Goal: Task Accomplishment & Management: Use online tool/utility

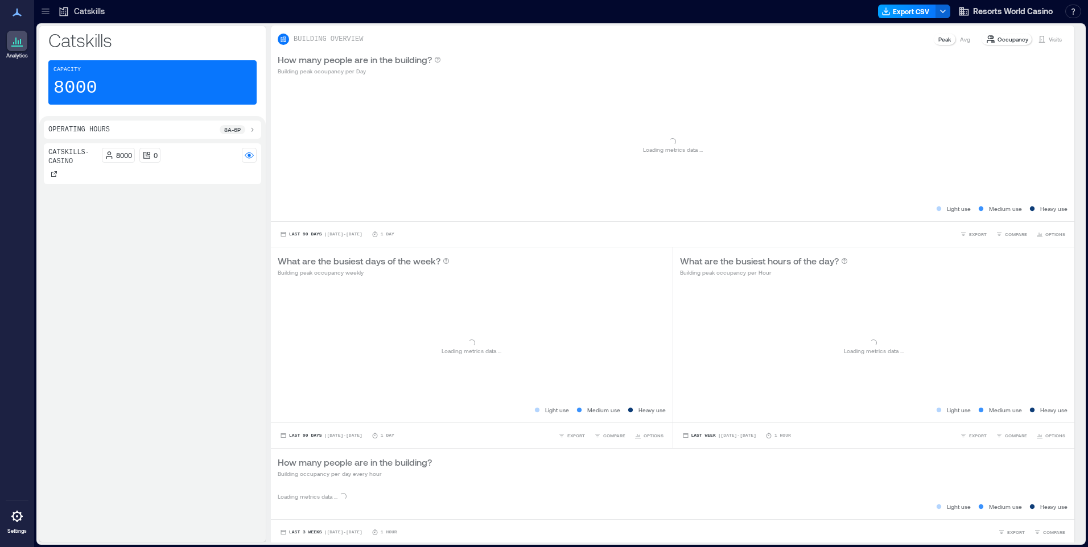
click at [902, 10] on button "Export CSV" at bounding box center [907, 12] width 58 height 14
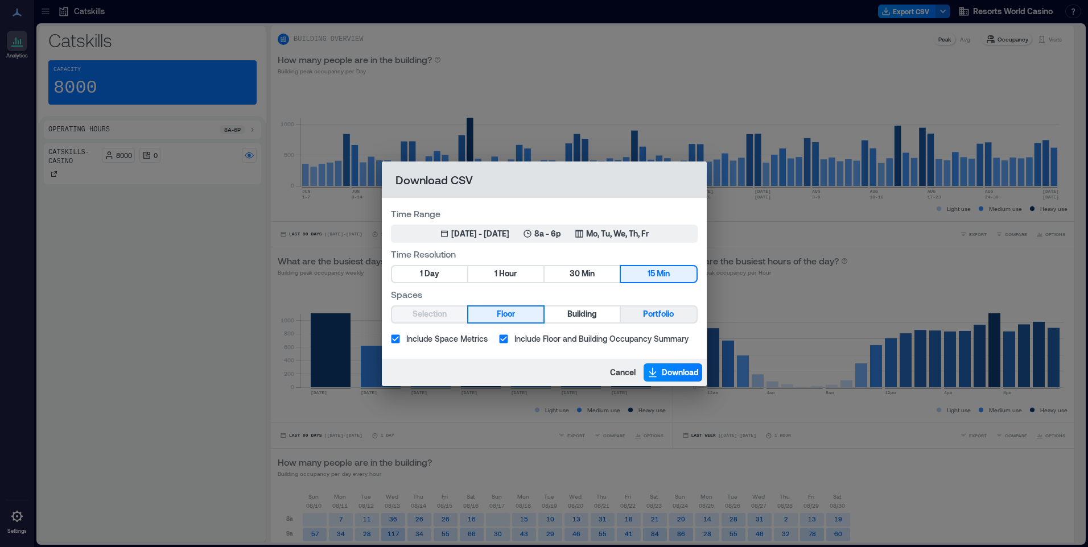
click at [650, 312] on span "Portfolio" at bounding box center [658, 314] width 31 height 14
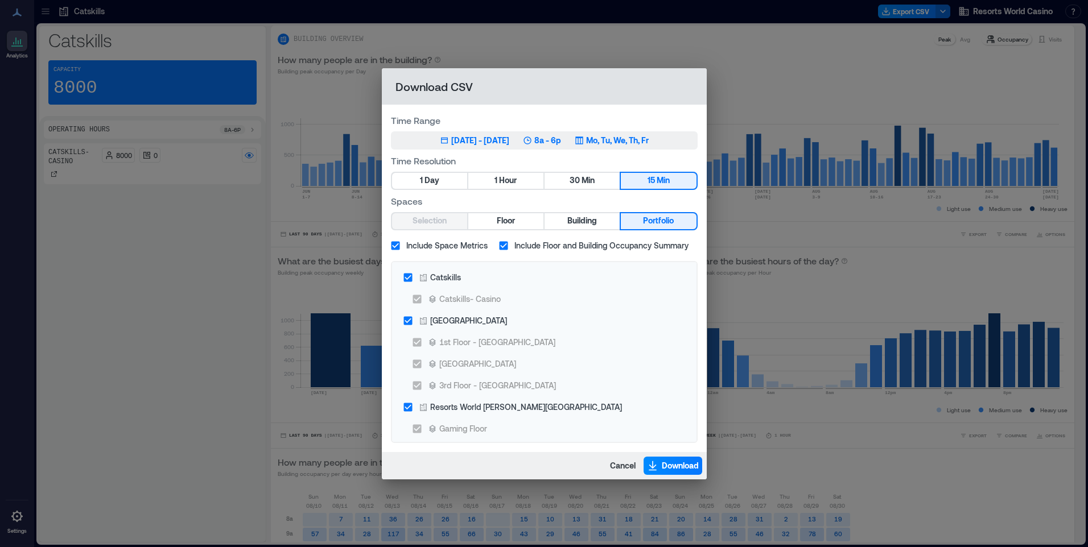
click at [625, 137] on p "Mo, Tu, We, Th, Fr" at bounding box center [617, 140] width 63 height 11
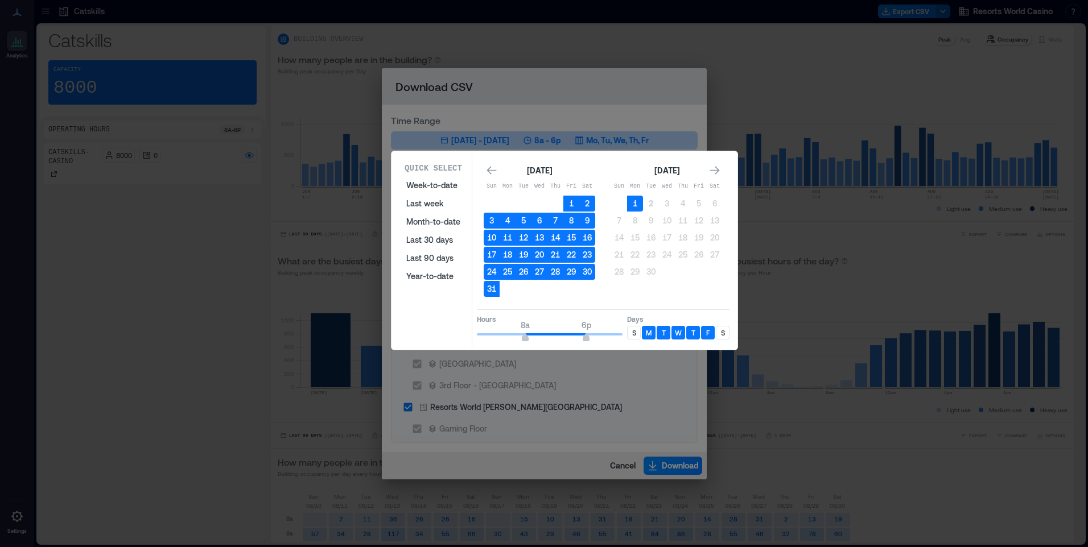
click at [630, 334] on div "S" at bounding box center [634, 333] width 14 height 14
click at [727, 333] on div "S" at bounding box center [723, 333] width 14 height 14
click at [637, 202] on button "1" at bounding box center [635, 204] width 16 height 16
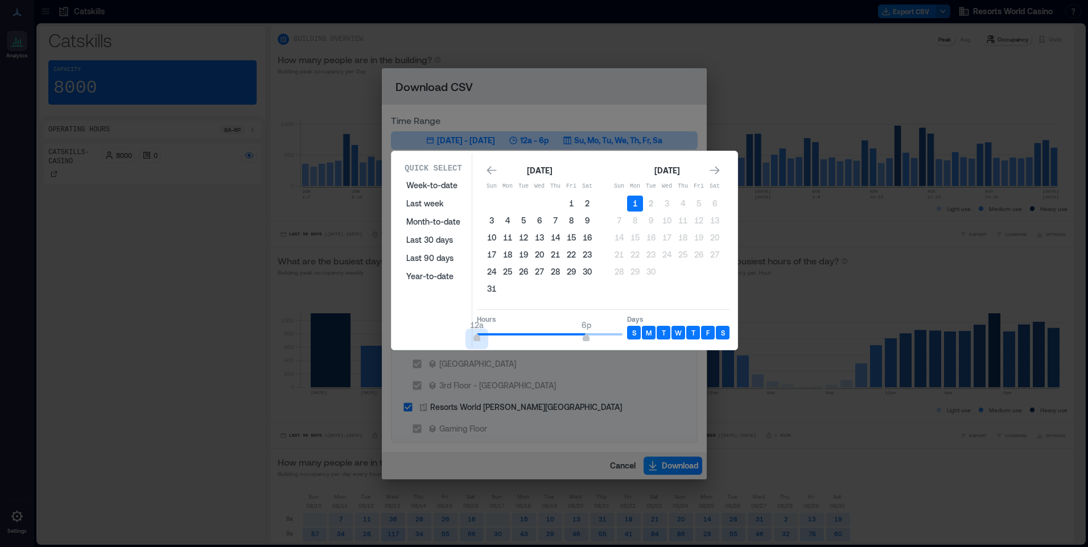
drag, startPoint x: 526, startPoint y: 338, endPoint x: 456, endPoint y: 336, distance: 70.6
click at [456, 336] on div "Quick Select Week-to-date Last week Month-to-date Last 30 days Last 90 days Yea…" at bounding box center [564, 251] width 339 height 194
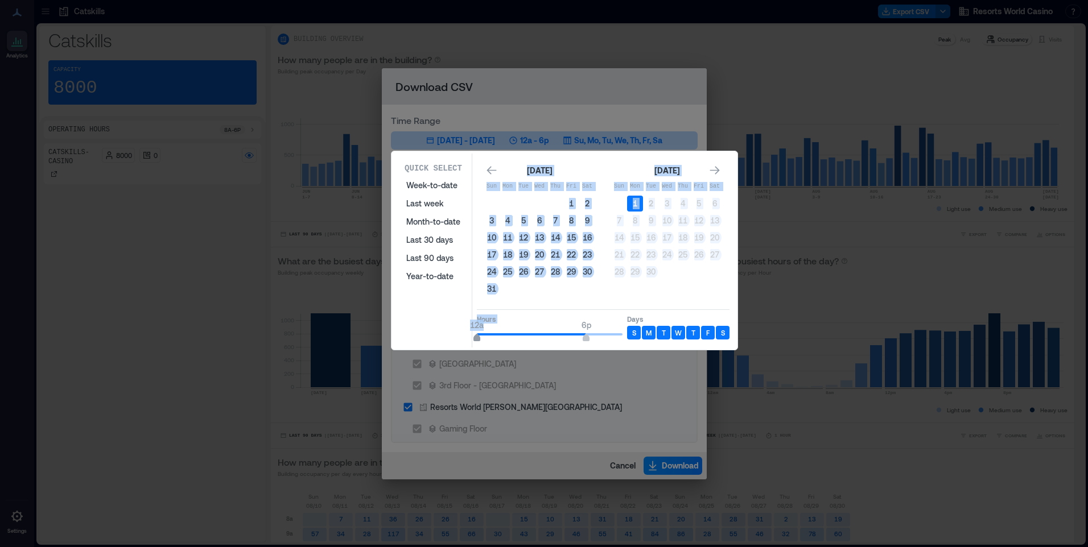
click at [477, 337] on div "Quick Select Week-to-date Last week Month-to-date Last 30 days Last 90 days Yea…" at bounding box center [564, 251] width 339 height 194
click at [477, 339] on span "12a" at bounding box center [476, 339] width 7 height 5
type input "*"
drag, startPoint x: 477, startPoint y: 339, endPoint x: 464, endPoint y: 340, distance: 13.7
click at [464, 340] on div "Quick Select Week-to-date Last week Month-to-date Last 30 days Last 90 days Yea…" at bounding box center [564, 251] width 339 height 194
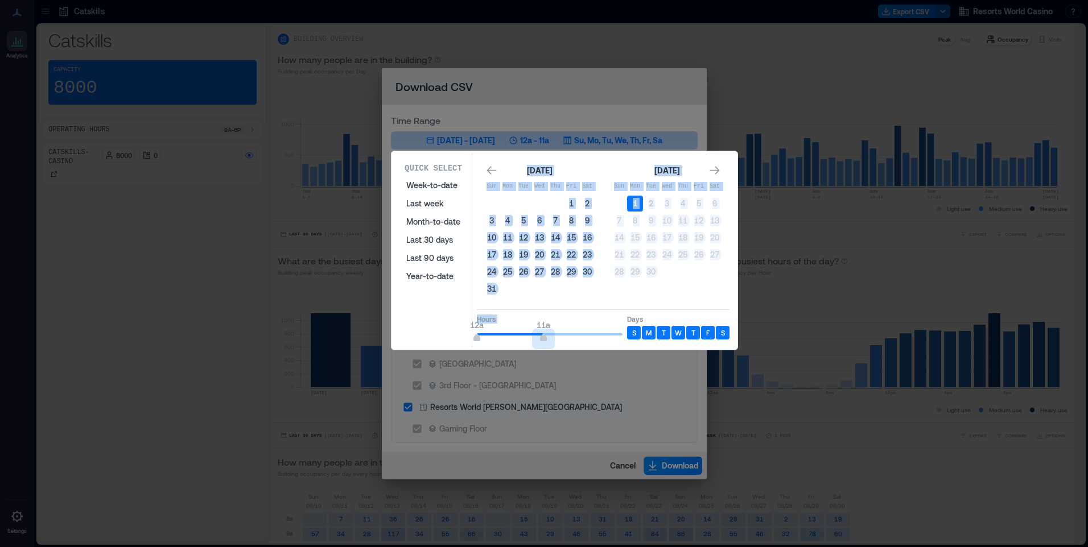
type input "**"
drag, startPoint x: 589, startPoint y: 338, endPoint x: 536, endPoint y: 342, distance: 52.5
click at [536, 342] on span "12a 10a" at bounding box center [550, 334] width 146 height 17
type input "*"
drag, startPoint x: 477, startPoint y: 335, endPoint x: 510, endPoint y: 339, distance: 33.2
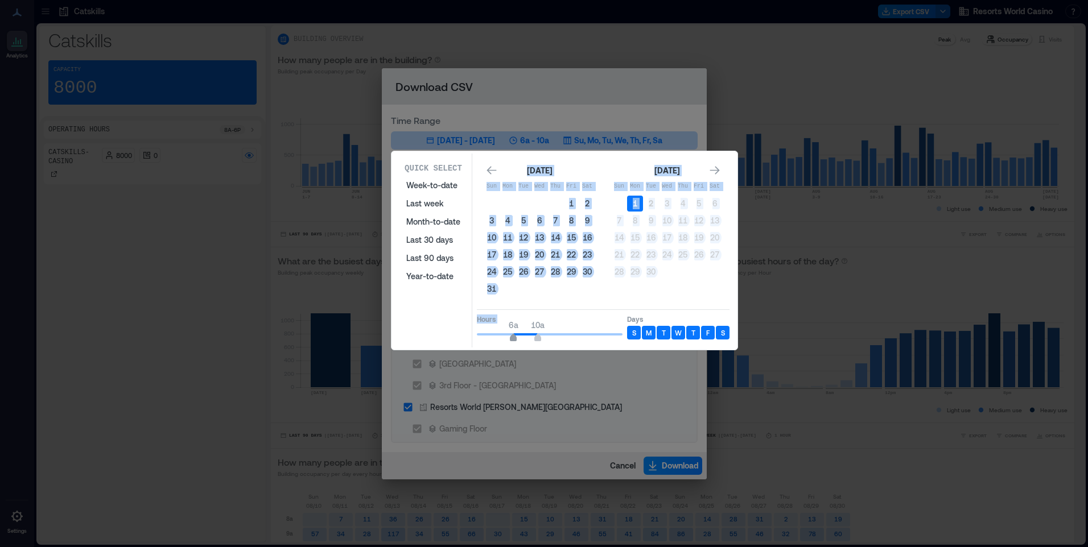
click at [510, 339] on span "6a" at bounding box center [513, 339] width 7 height 5
type input "**"
drag, startPoint x: 577, startPoint y: 338, endPoint x: 631, endPoint y: 338, distance: 54.6
click at [631, 338] on div "Hours 6a 12a Days S M T W T F S" at bounding box center [603, 326] width 253 height 34
click at [585, 318] on p "Hours" at bounding box center [550, 319] width 146 height 9
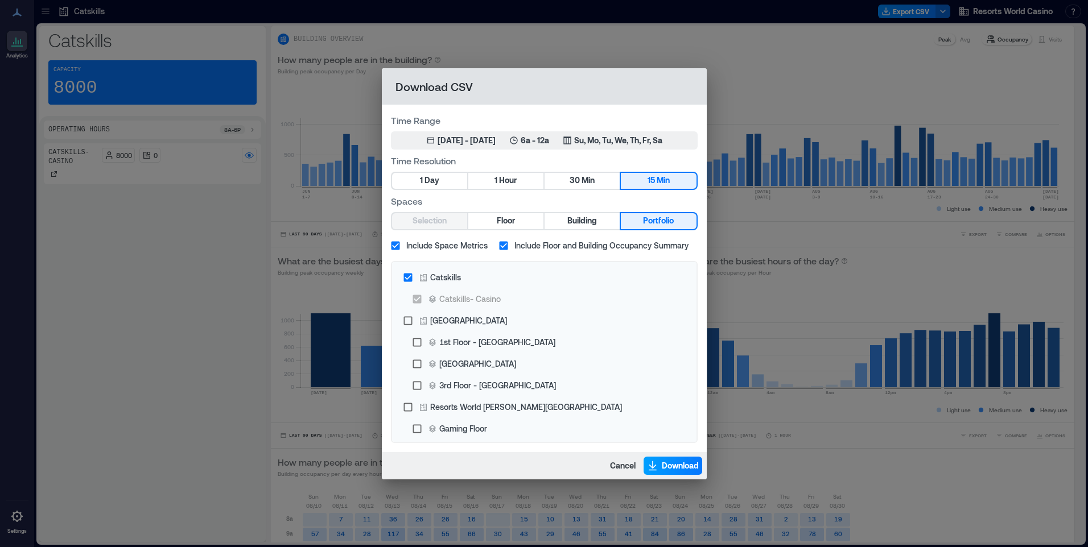
click at [680, 465] on span "Download" at bounding box center [680, 465] width 37 height 11
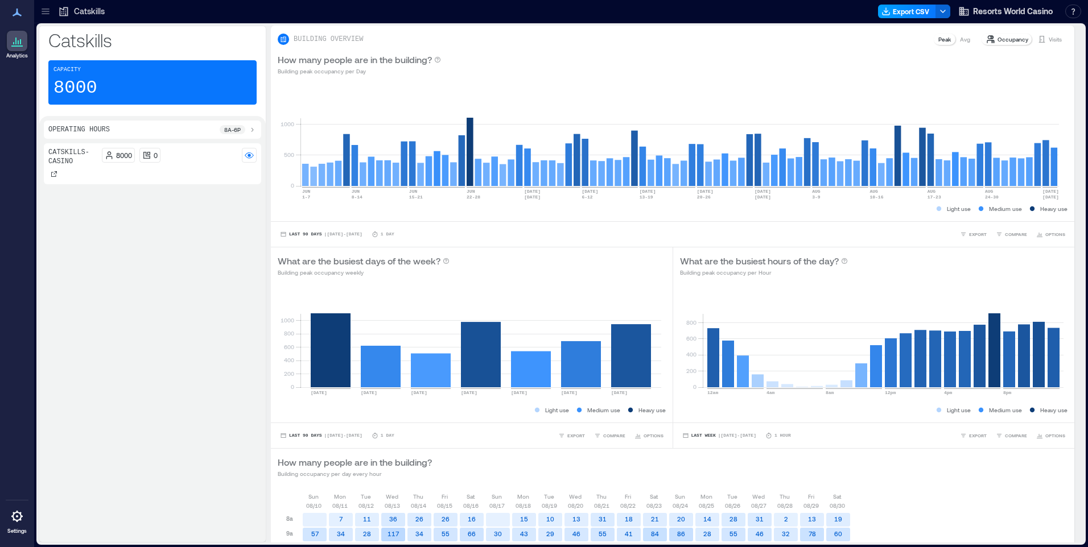
click at [911, 15] on button "Export CSV" at bounding box center [907, 12] width 58 height 14
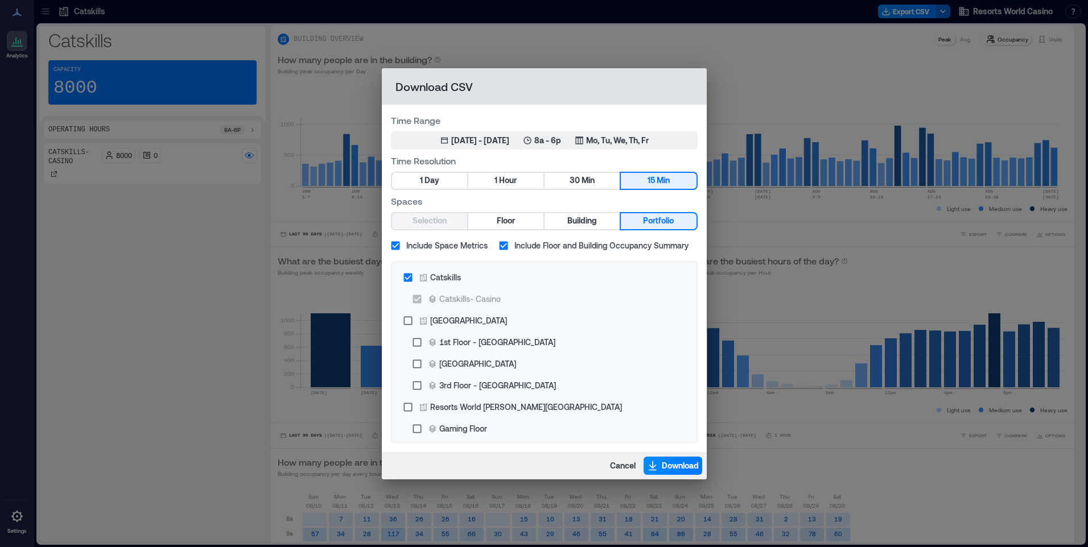
click at [639, 130] on div "Time Range Jun 2, 2025 - [DATE] 8a - 6p Mo, Tu, We, Th, Fr" at bounding box center [544, 132] width 307 height 36
click at [638, 133] on button "Jun 2, 2025 - [DATE] 8a - 6p Mo, Tu, We, Th, Fr" at bounding box center [544, 140] width 307 height 18
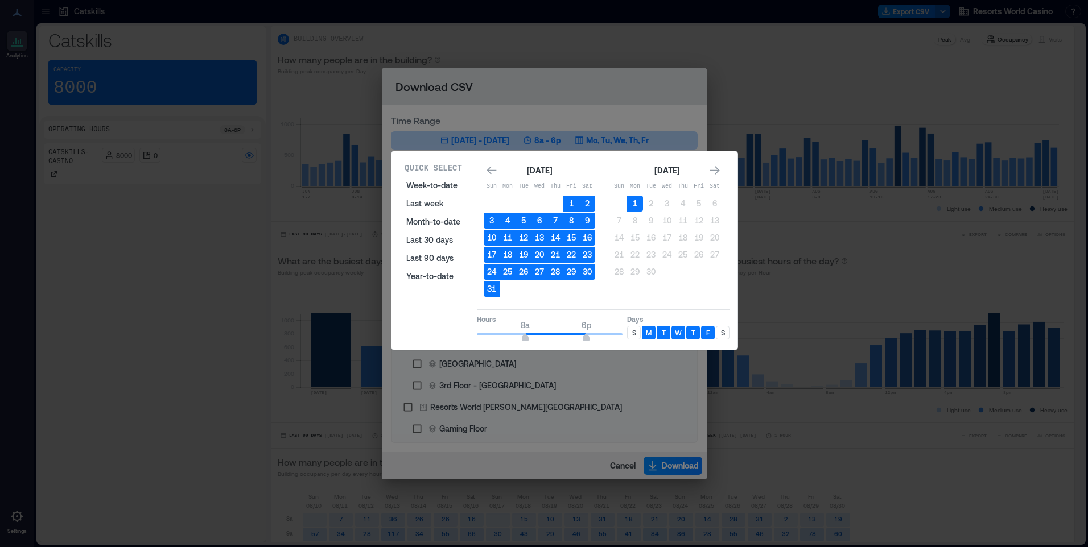
click at [633, 201] on button "1" at bounding box center [635, 204] width 16 height 16
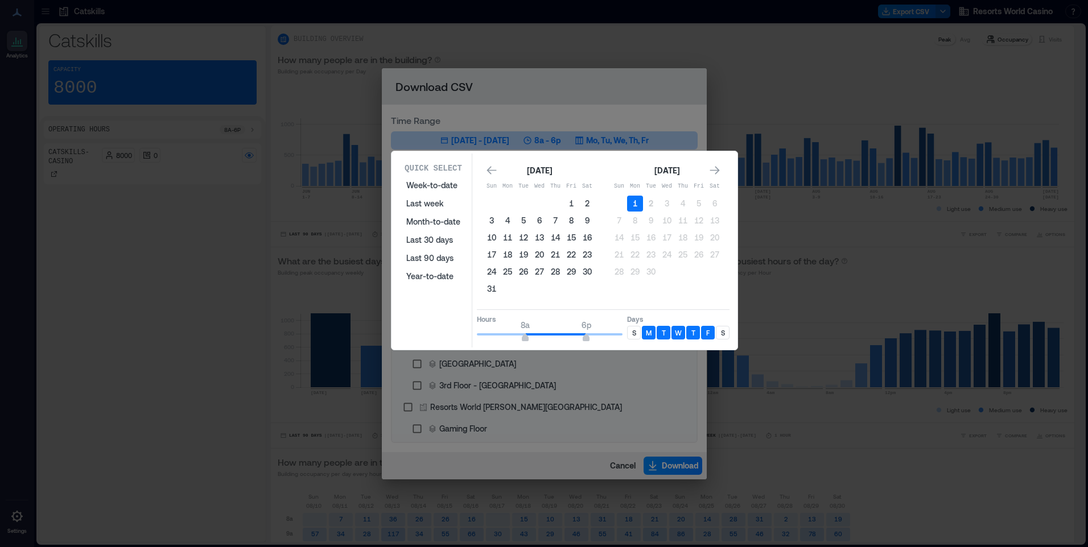
click at [635, 331] on p "S" at bounding box center [634, 332] width 4 height 9
click at [724, 332] on p "S" at bounding box center [723, 332] width 4 height 9
type input "*"
drag, startPoint x: 527, startPoint y: 339, endPoint x: 452, endPoint y: 340, distance: 75.7
click at [452, 340] on div "Quick Select Week-to-date Last week Month-to-date Last 30 days Last 90 days Yea…" at bounding box center [564, 251] width 339 height 194
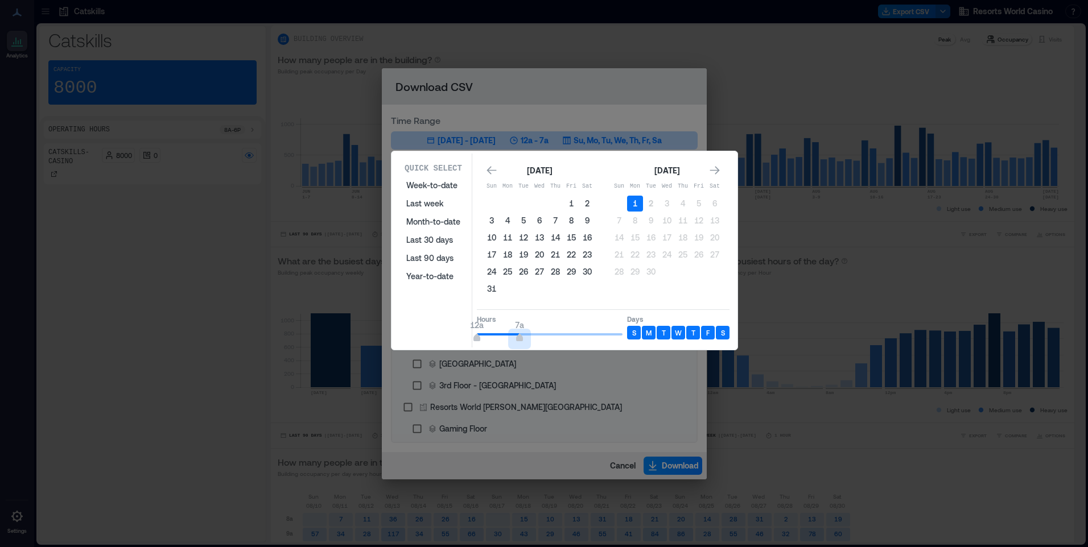
type input "*"
drag, startPoint x: 586, startPoint y: 340, endPoint x: 510, endPoint y: 342, distance: 75.7
click at [510, 342] on span "12a 6a" at bounding box center [550, 334] width 146 height 17
click at [564, 349] on div "Quick Select Week-to-date Last week Month-to-date Last 30 days Last 90 days Yea…" at bounding box center [564, 250] width 346 height 199
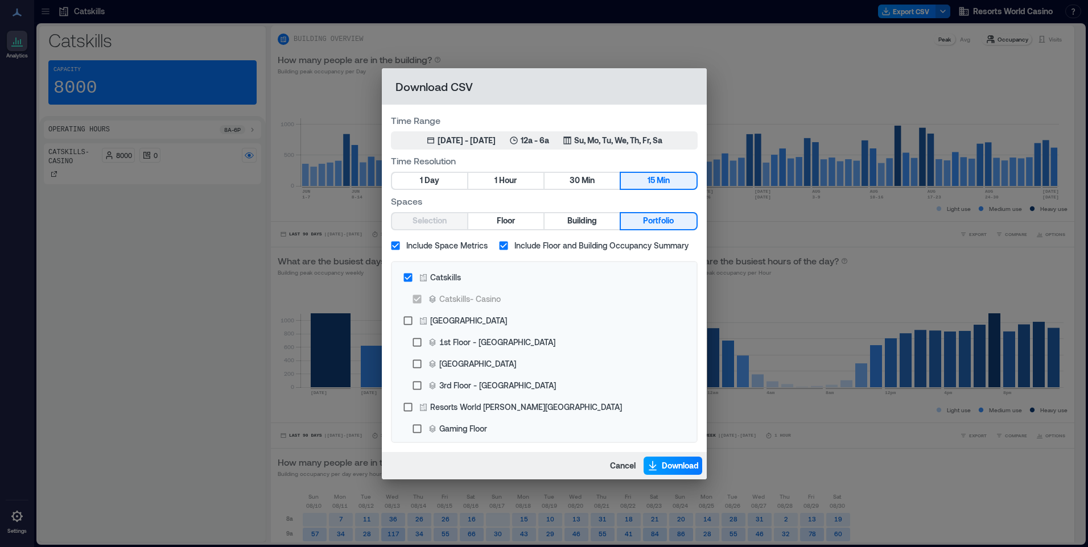
click at [688, 465] on span "Download" at bounding box center [680, 465] width 37 height 11
